Goal: Task Accomplishment & Management: Use online tool/utility

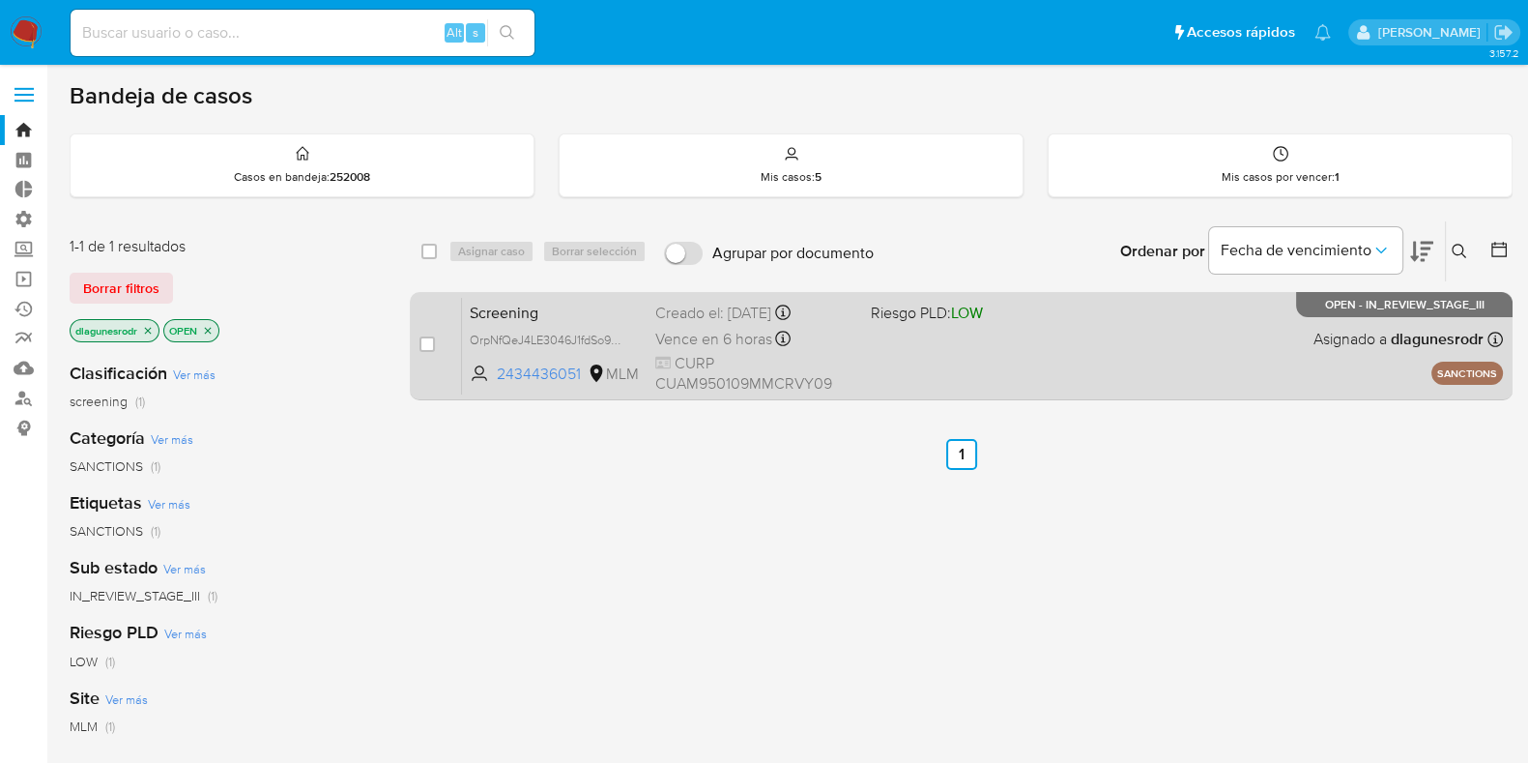
click at [599, 311] on span "Screening" at bounding box center [555, 311] width 170 height 25
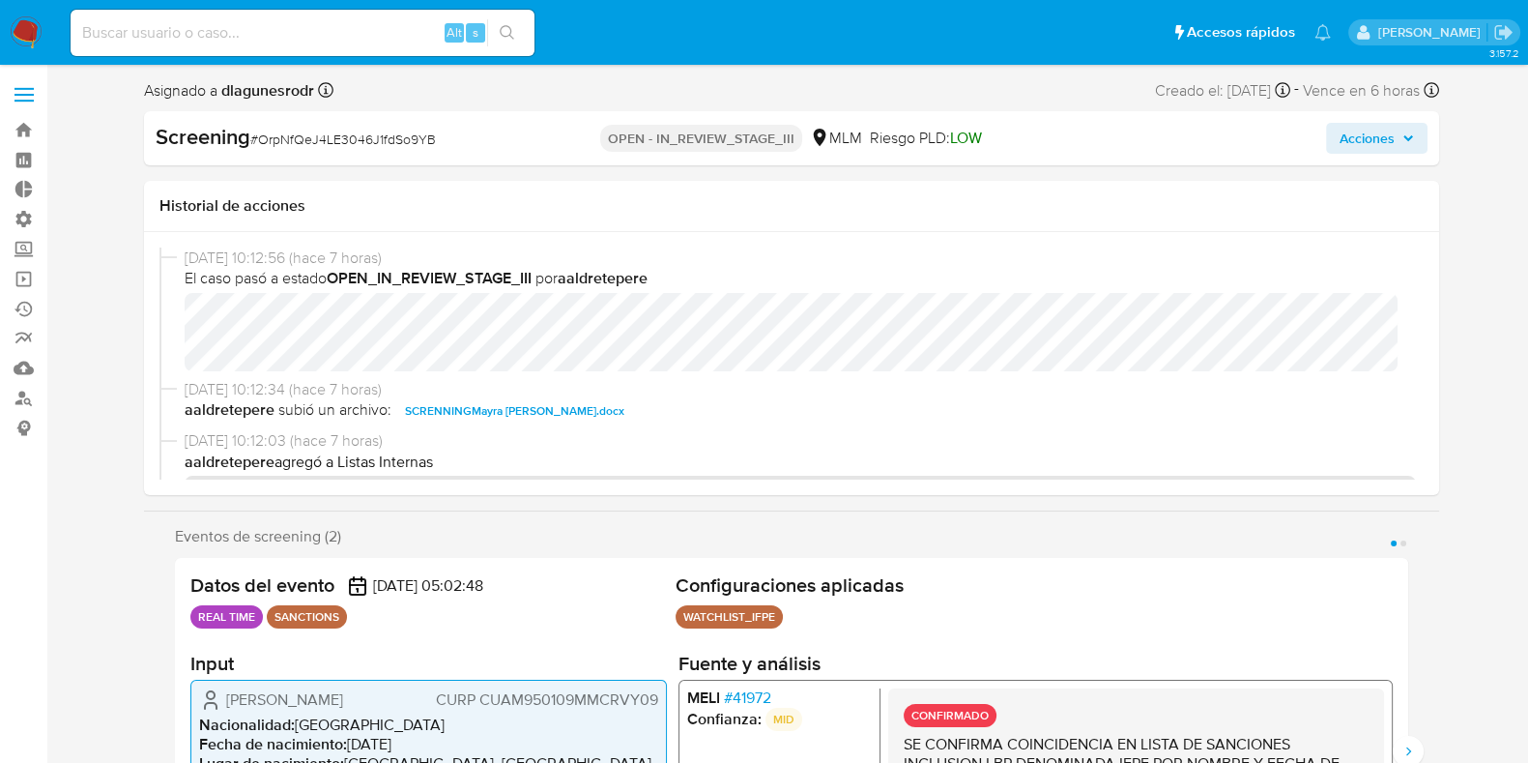
select select "10"
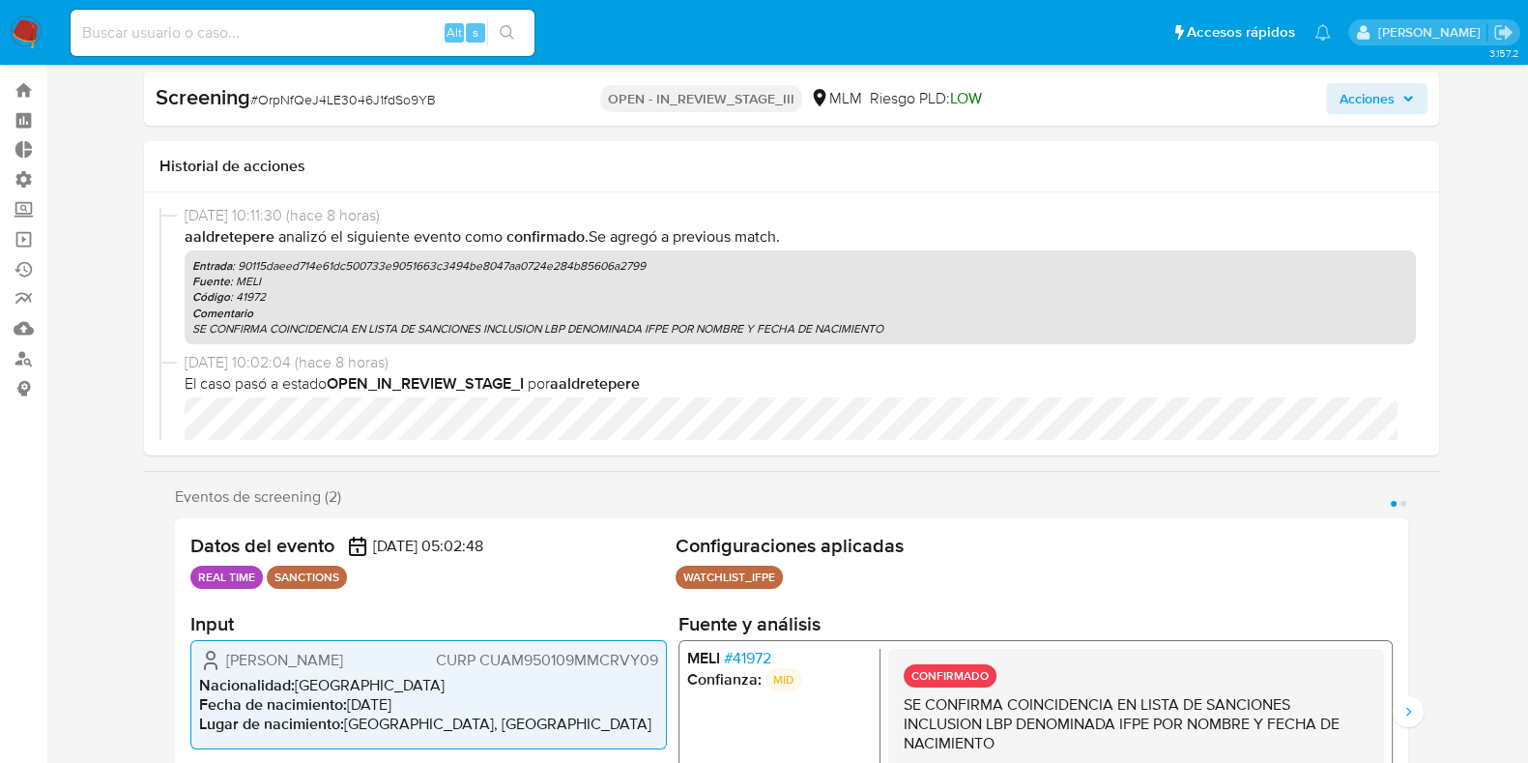
scroll to position [657, 0]
click at [949, 297] on p "Código : 41972" at bounding box center [800, 297] width 1216 height 15
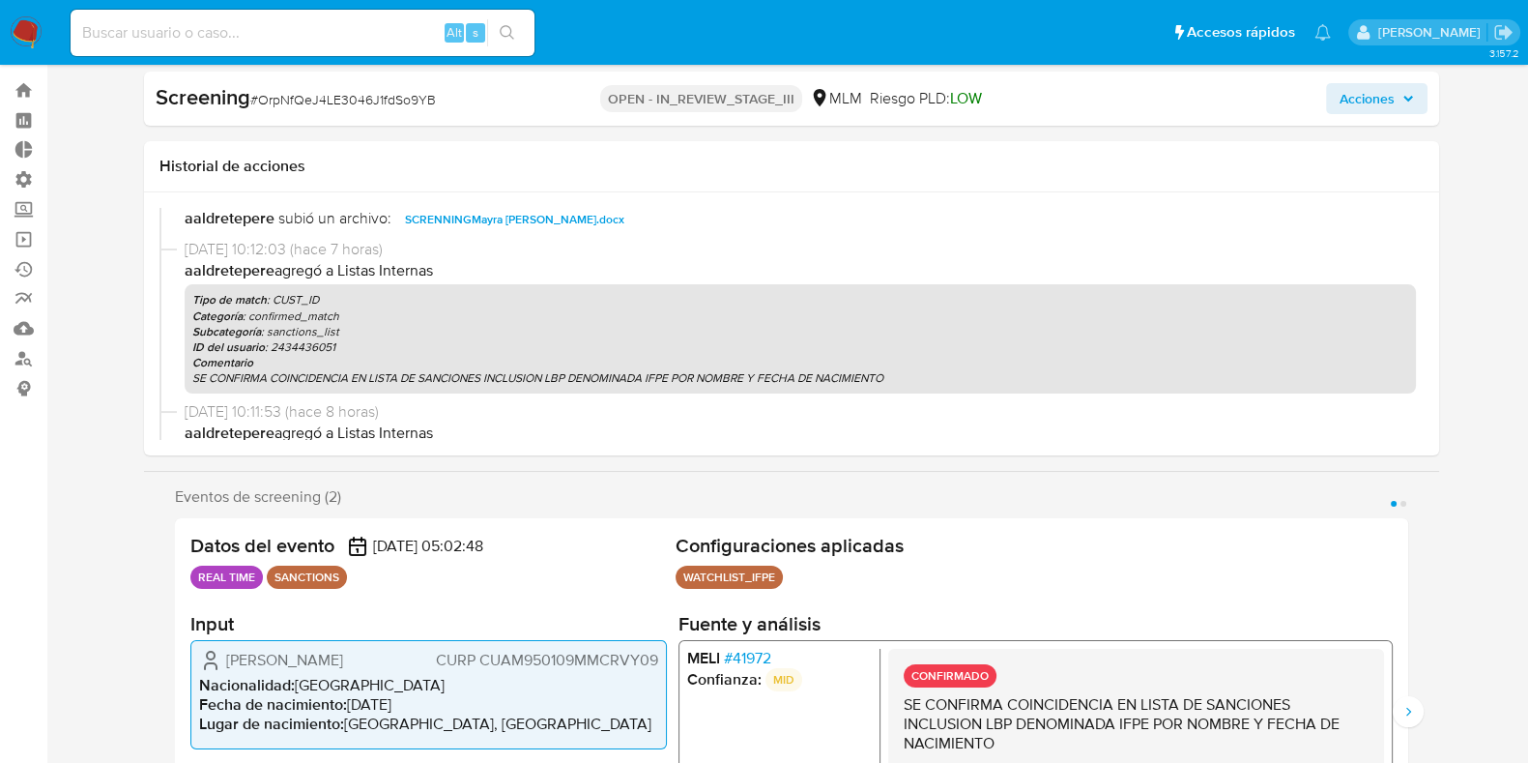
scroll to position [154, 0]
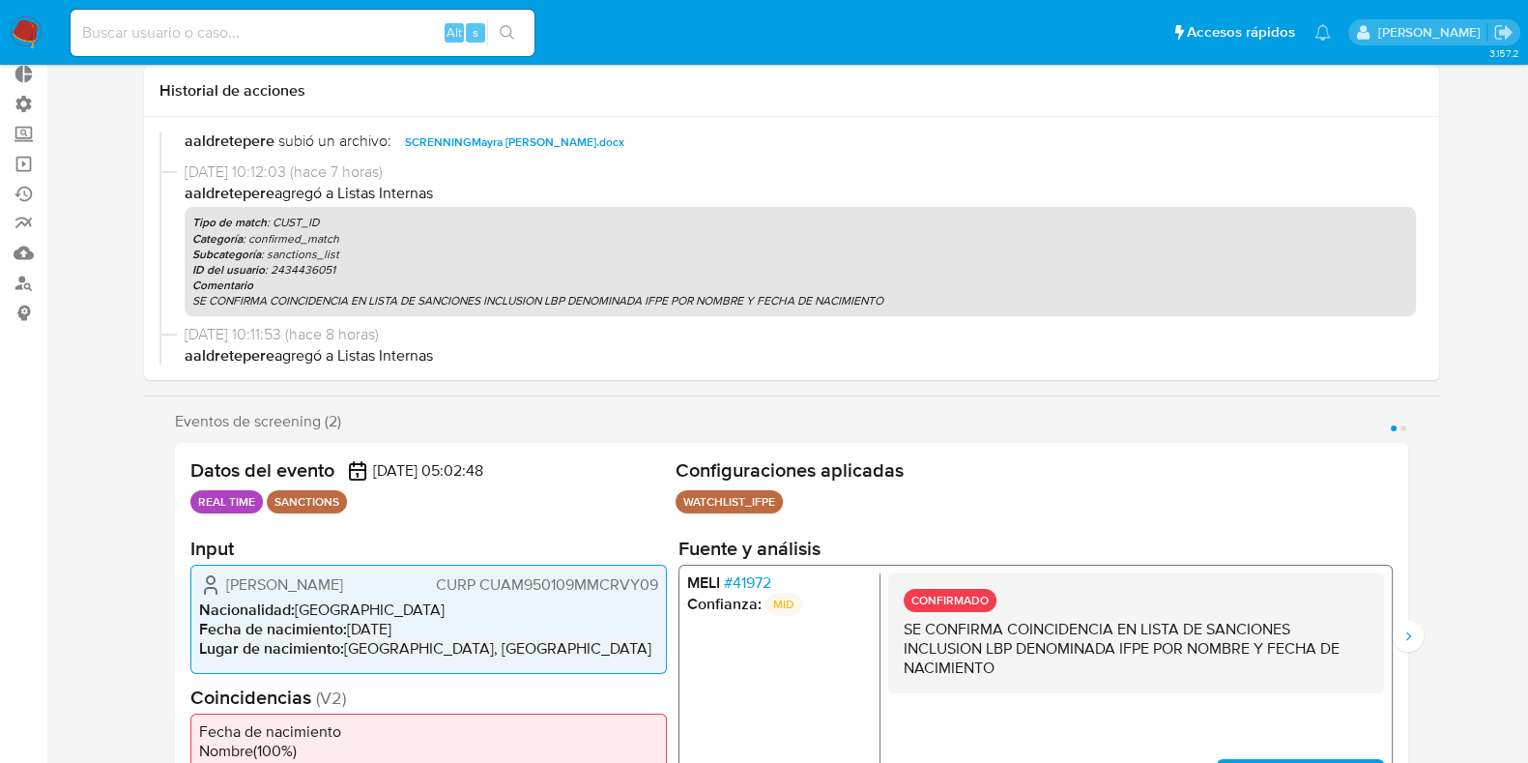
scroll to position [0, 0]
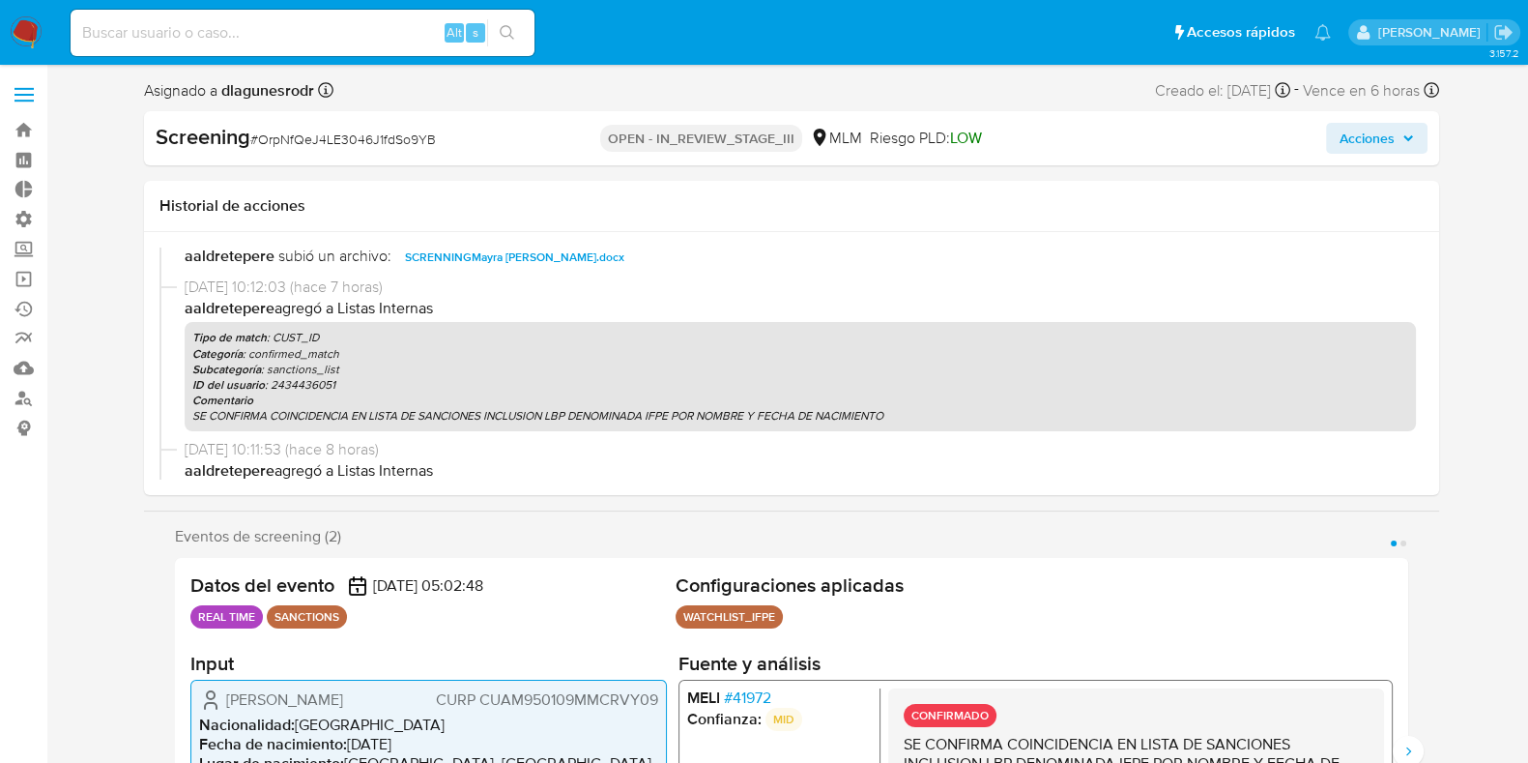
click at [1409, 132] on icon "button" at bounding box center [1408, 138] width 12 height 12
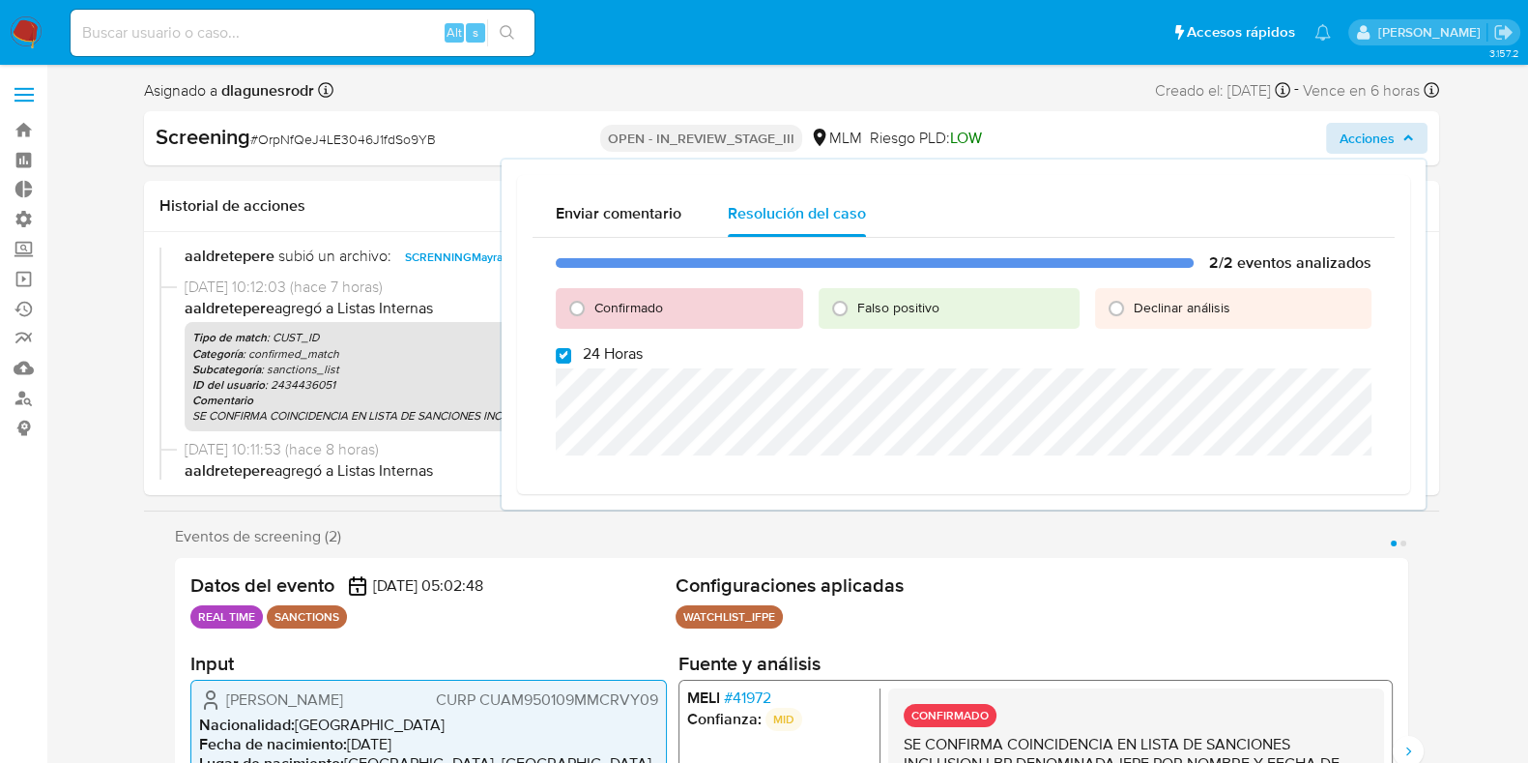
click at [673, 308] on div "Confirmado" at bounding box center [679, 308] width 247 height 41
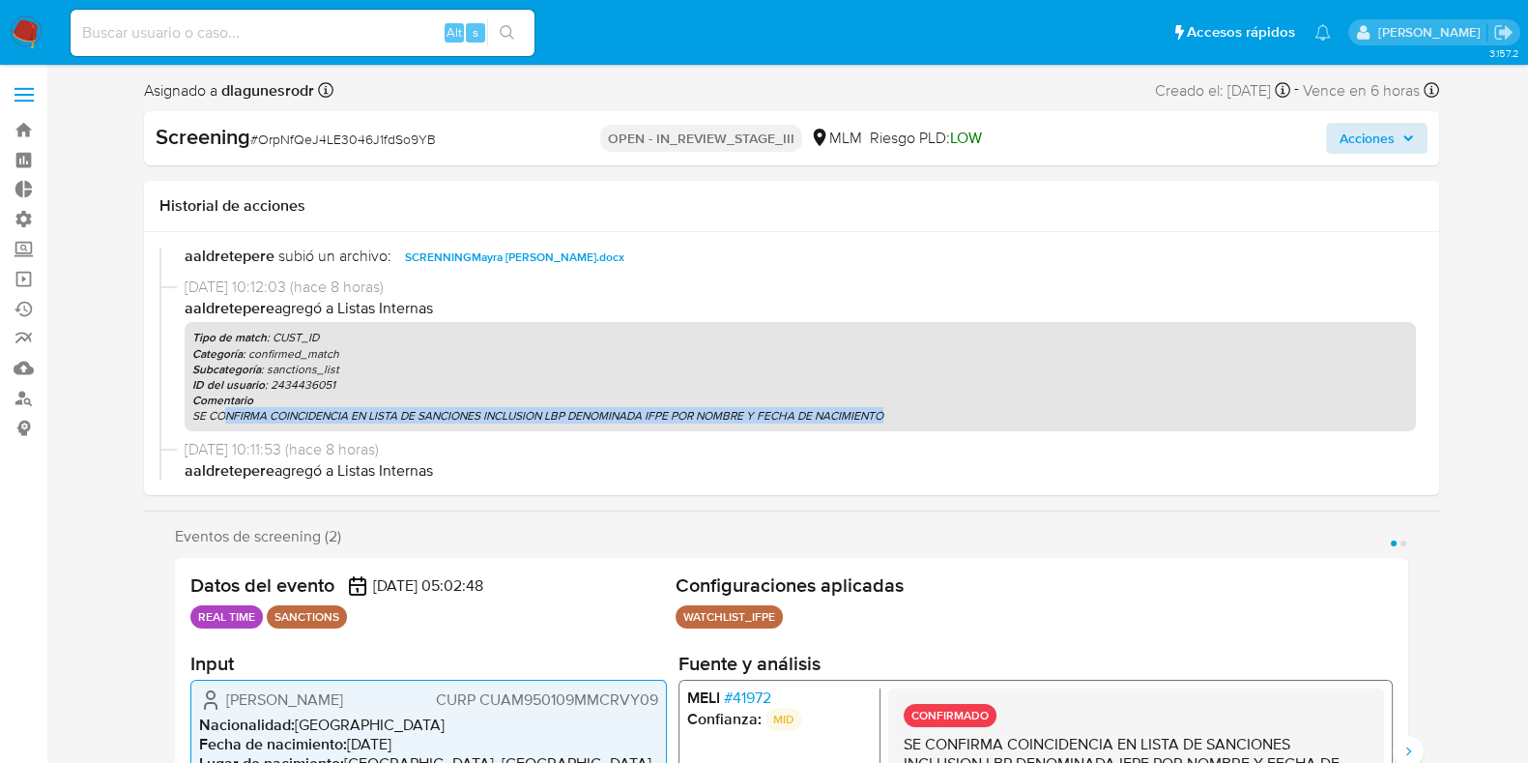
drag, startPoint x: 912, startPoint y: 412, endPoint x: 224, endPoint y: 416, distance: 688.1
click at [224, 416] on p "SE CONFIRMA COINCIDENCIA EN LISTA DE SANCIONES INCLUSION LBP DENOMINADA IFPE PO…" at bounding box center [800, 415] width 1216 height 15
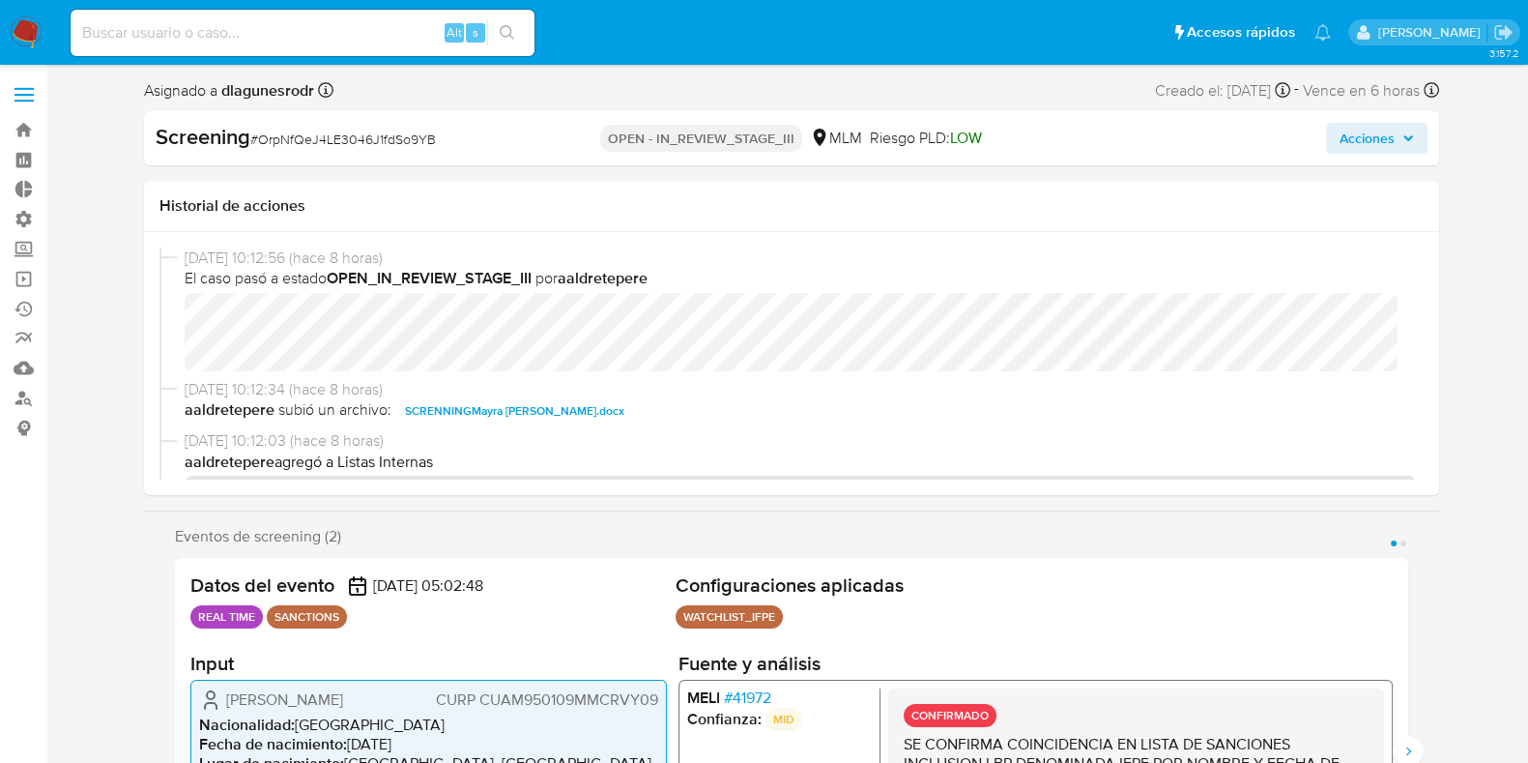
click at [1356, 133] on span "Acciones" at bounding box center [1367, 138] width 55 height 31
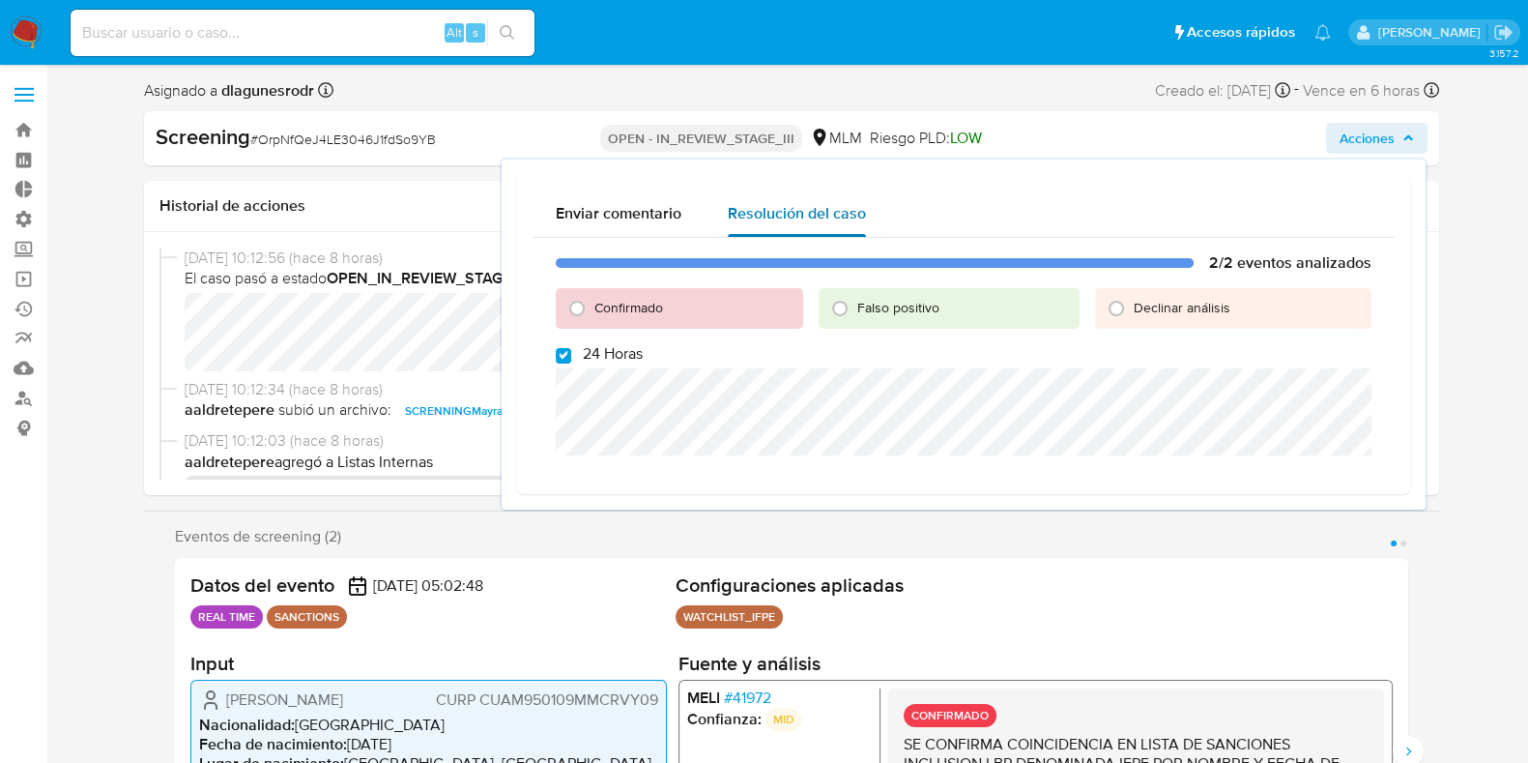
click at [776, 215] on span "Resolución del caso" at bounding box center [797, 213] width 138 height 22
click at [636, 309] on span "Confirmado" at bounding box center [628, 307] width 69 height 19
click at [592, 309] on input "Confirmado" at bounding box center [577, 308] width 31 height 31
radio input "true"
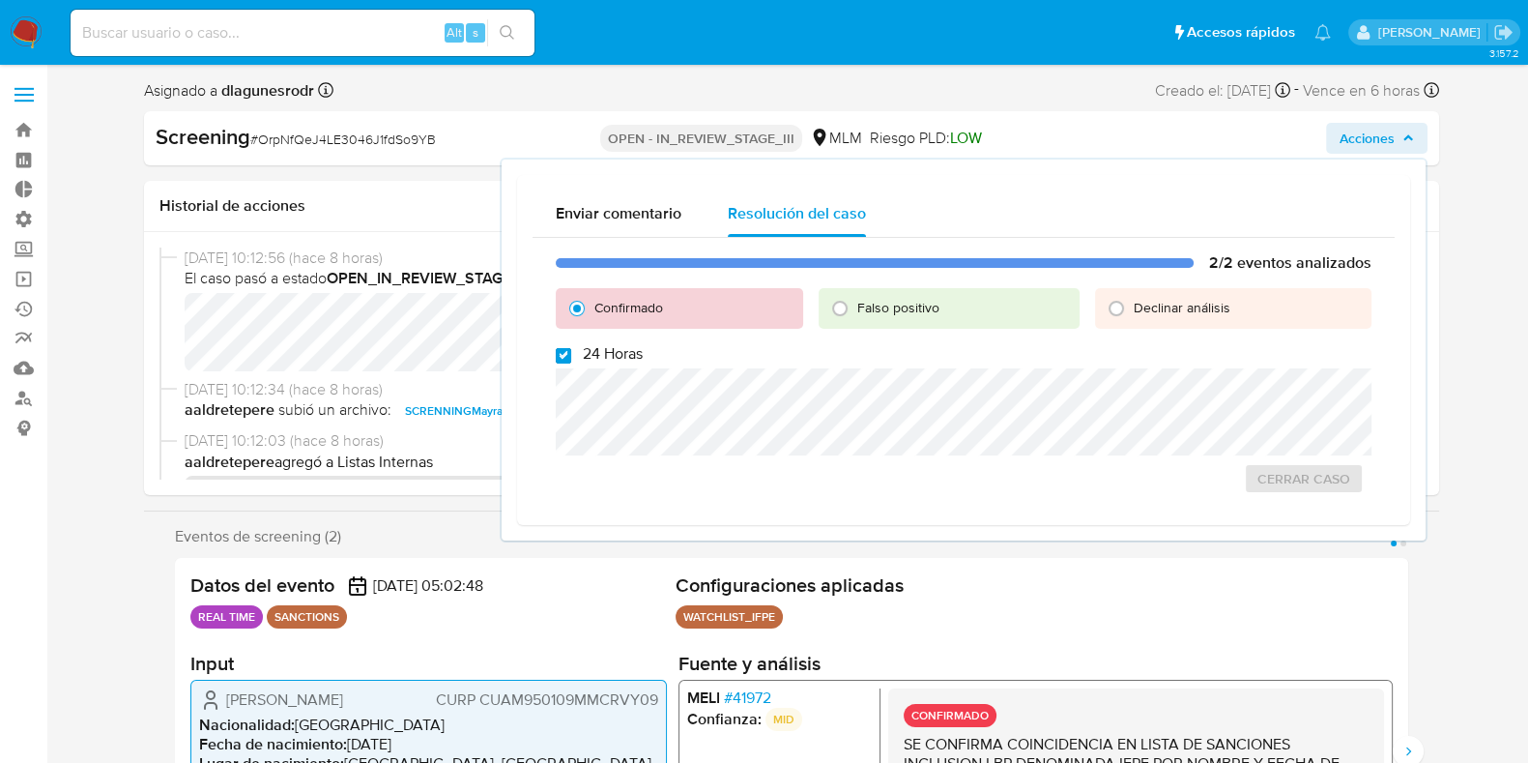
click at [564, 359] on input "24 Horas" at bounding box center [563, 355] width 15 height 15
checkbox input "false"
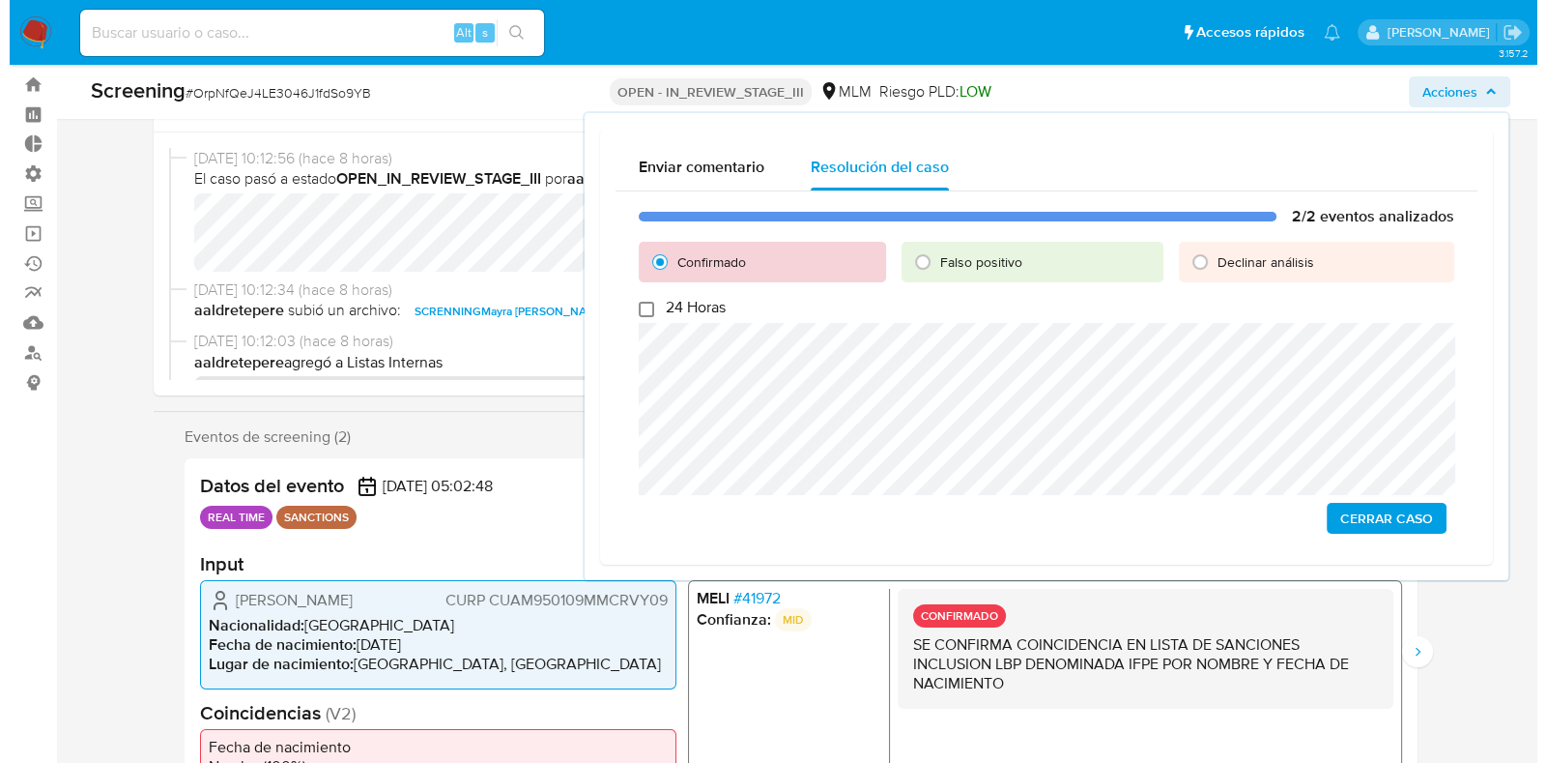
scroll to position [87, 0]
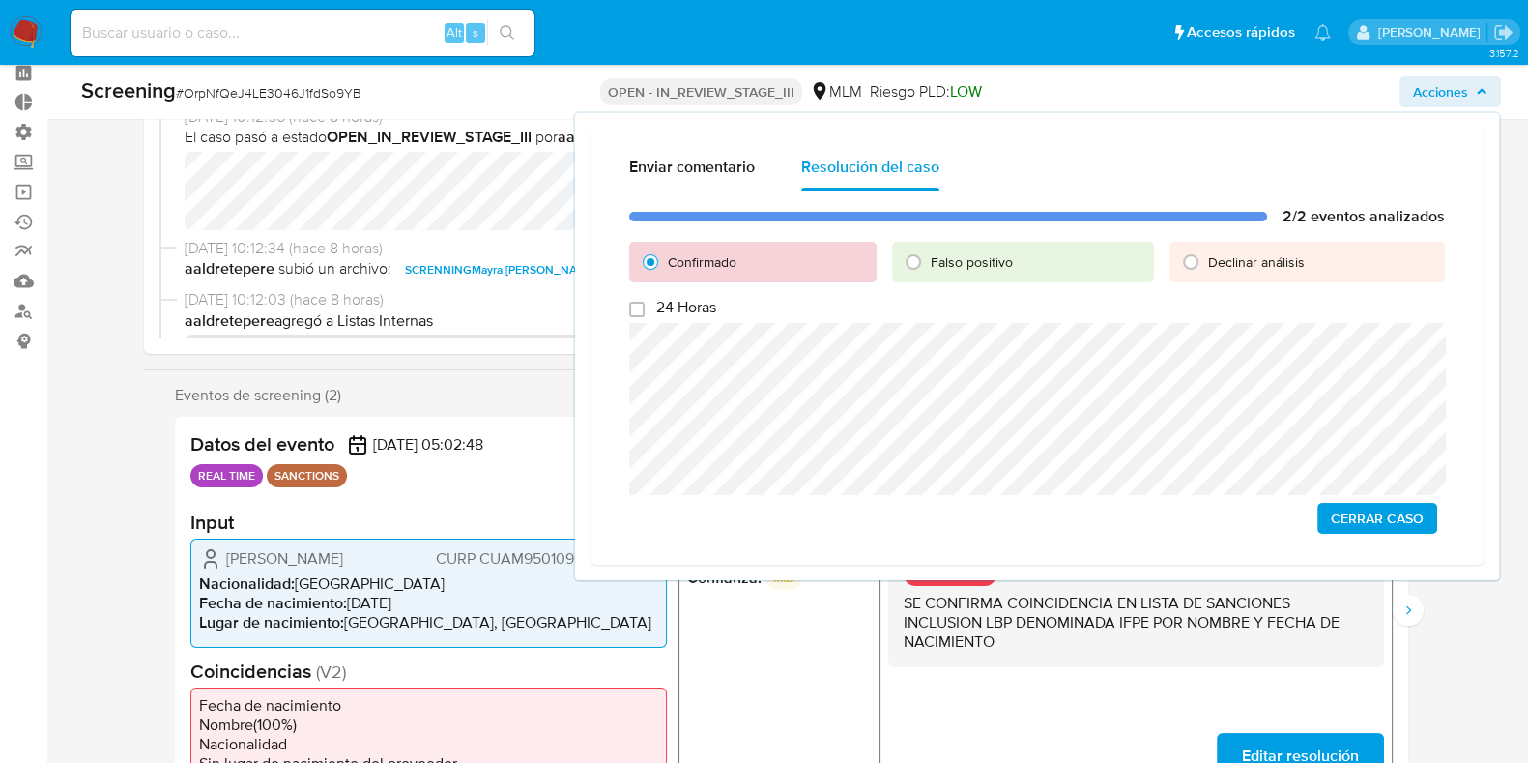
click at [1363, 514] on span "Cerrar Caso" at bounding box center [1377, 518] width 93 height 27
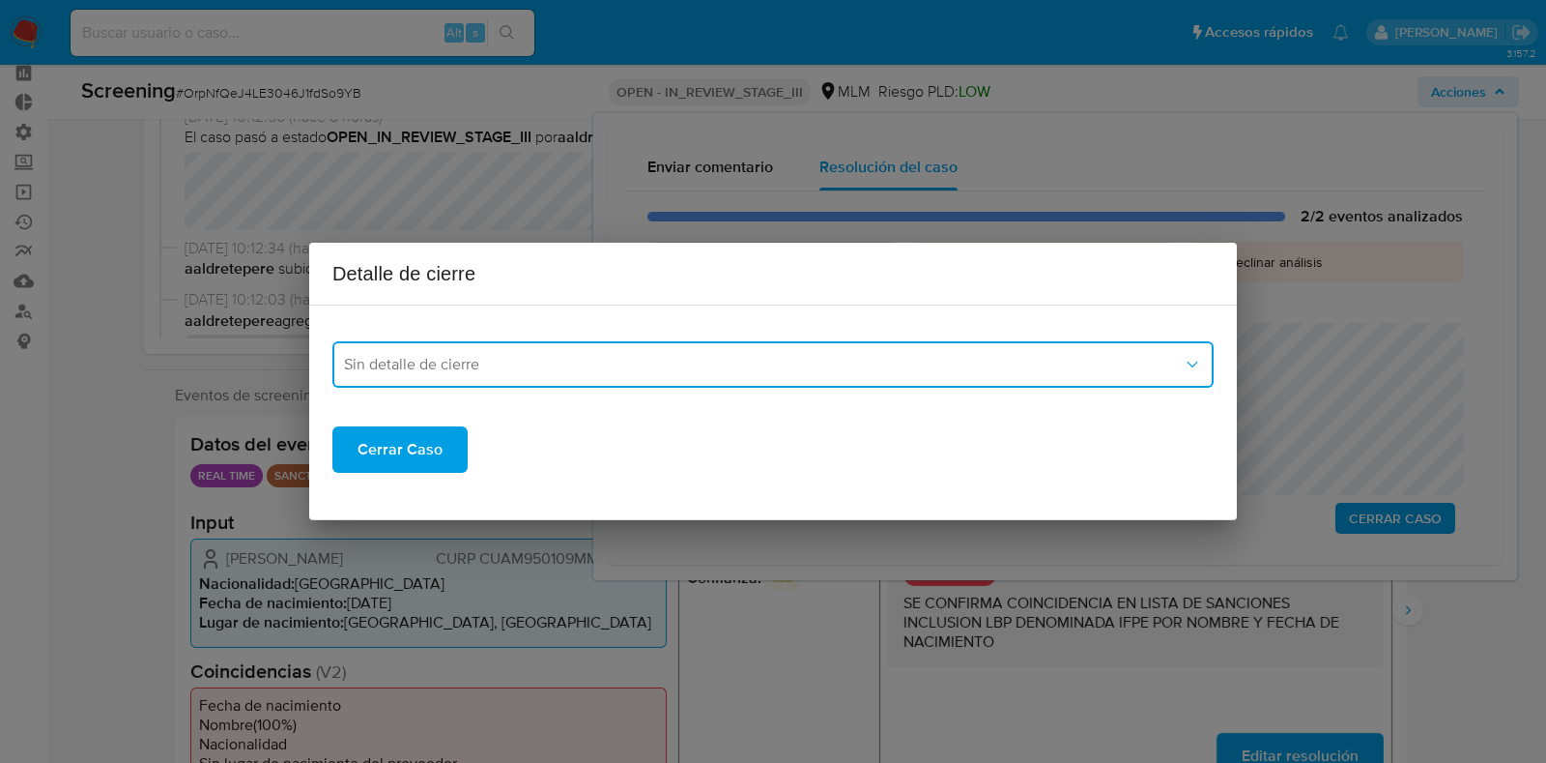
click at [749, 377] on button "Sin detalle de cierre" at bounding box center [772, 364] width 881 height 46
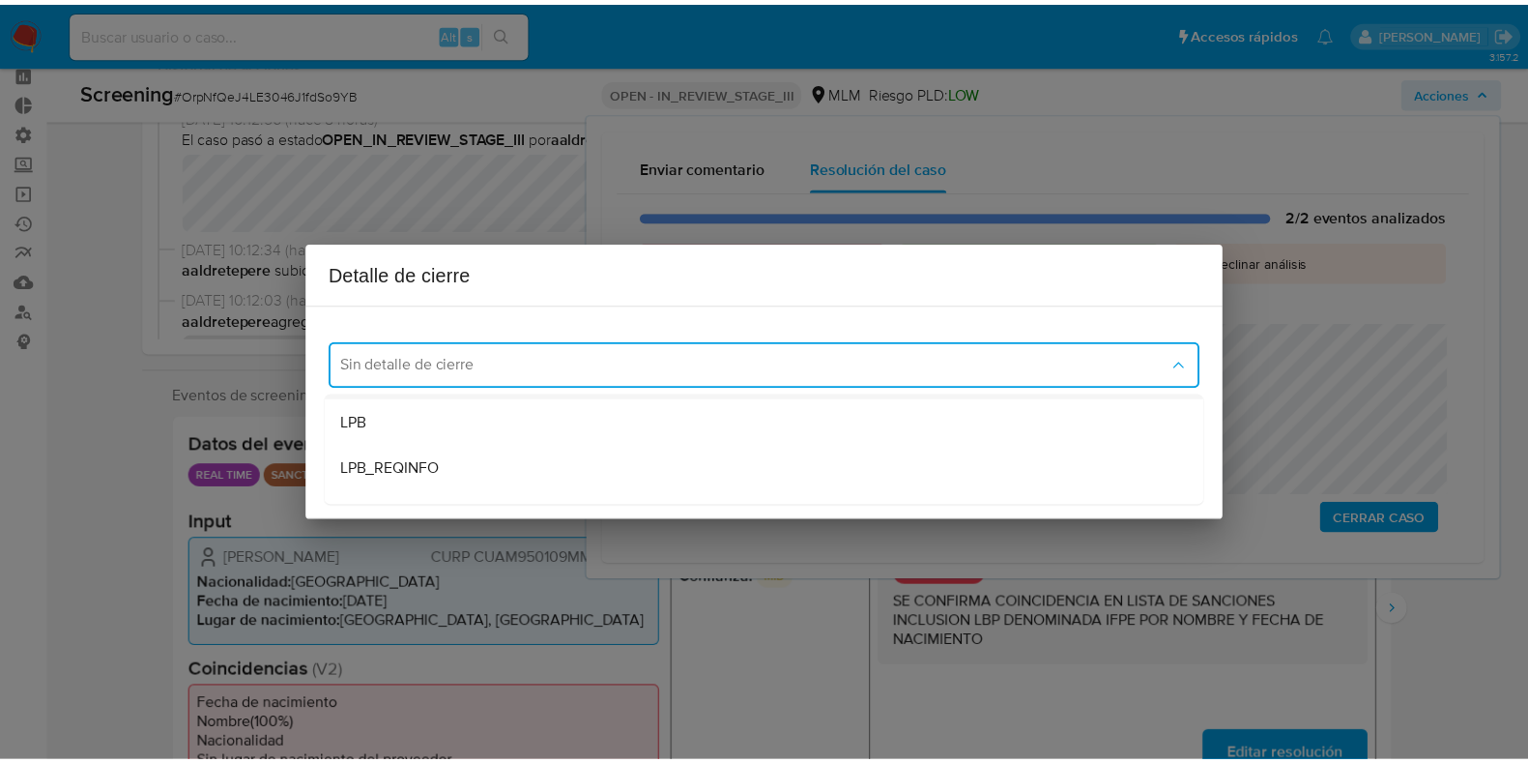
scroll to position [83, 0]
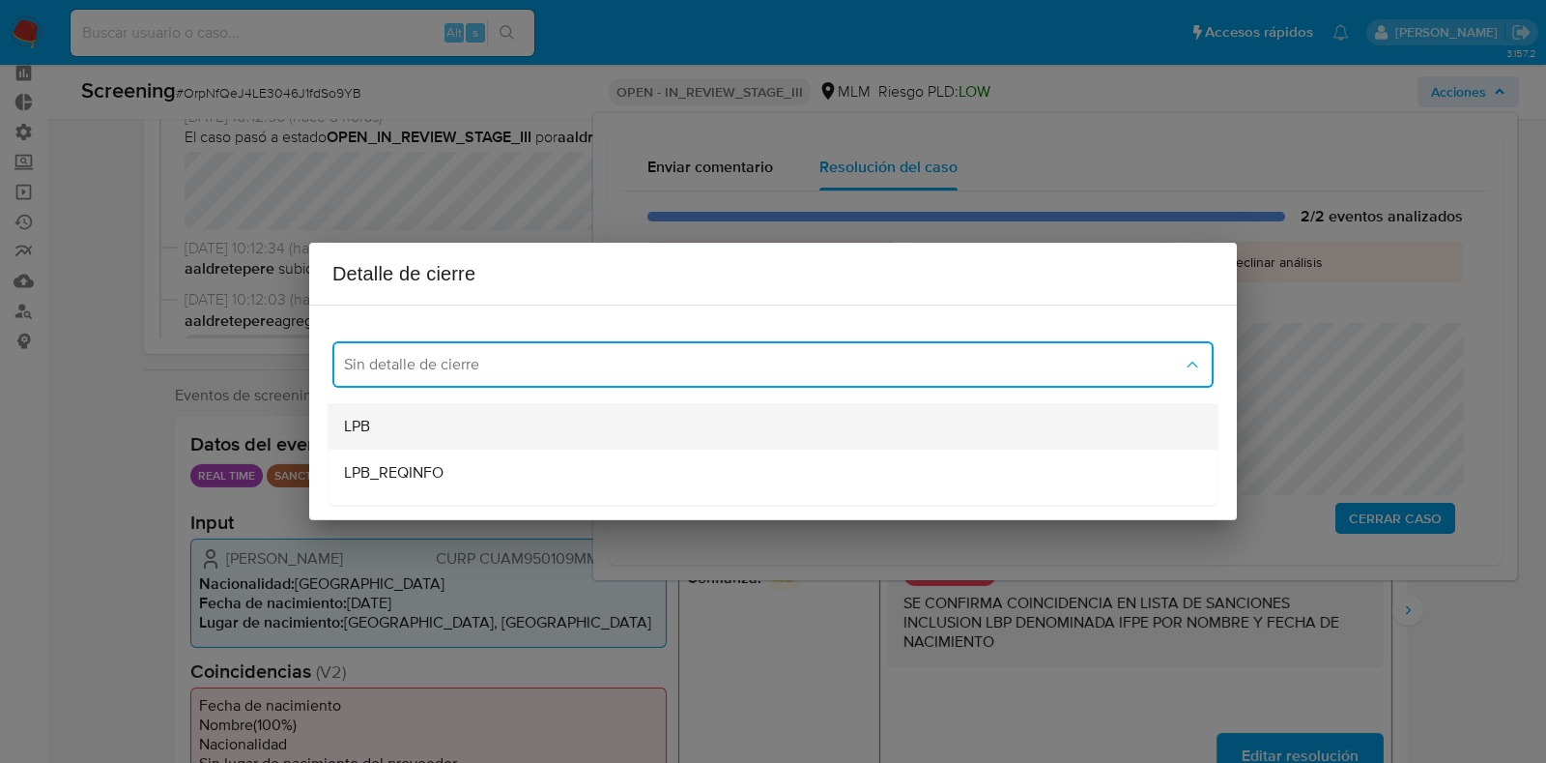
click at [659, 424] on div "LPB" at bounding box center [773, 426] width 858 height 46
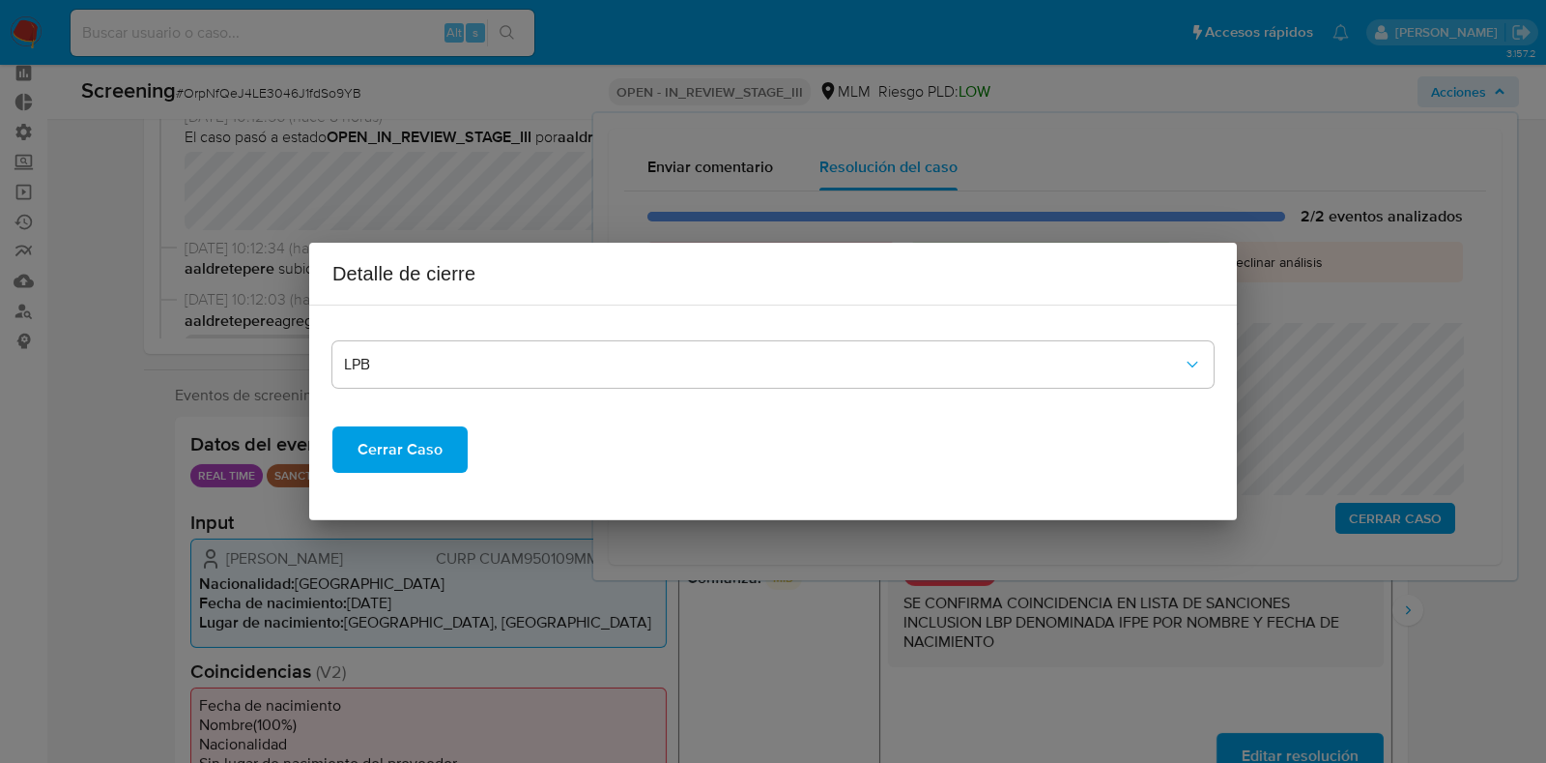
click at [382, 456] on span "Cerrar Caso" at bounding box center [400, 449] width 85 height 43
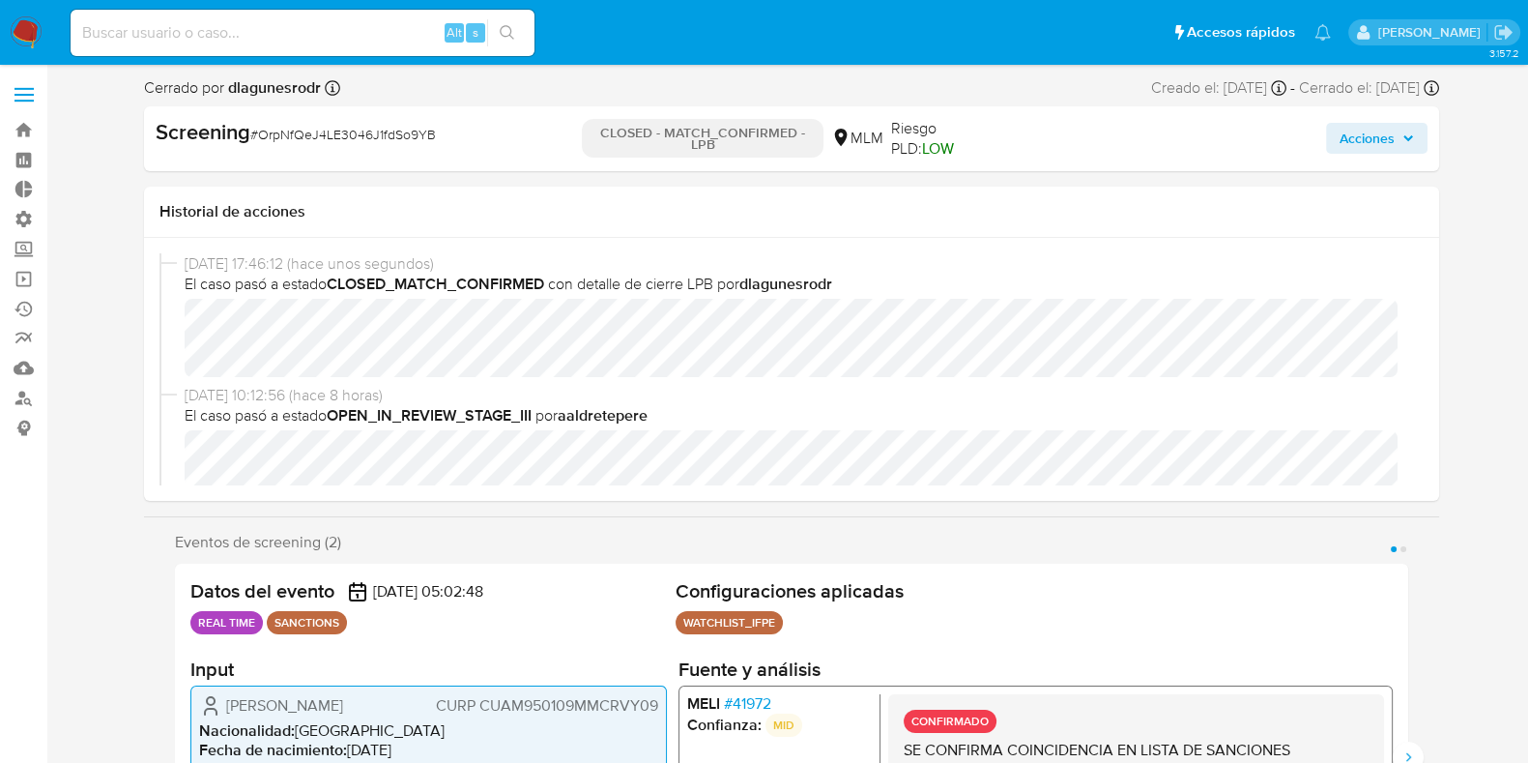
select select "10"
